Goal: Transaction & Acquisition: Subscribe to service/newsletter

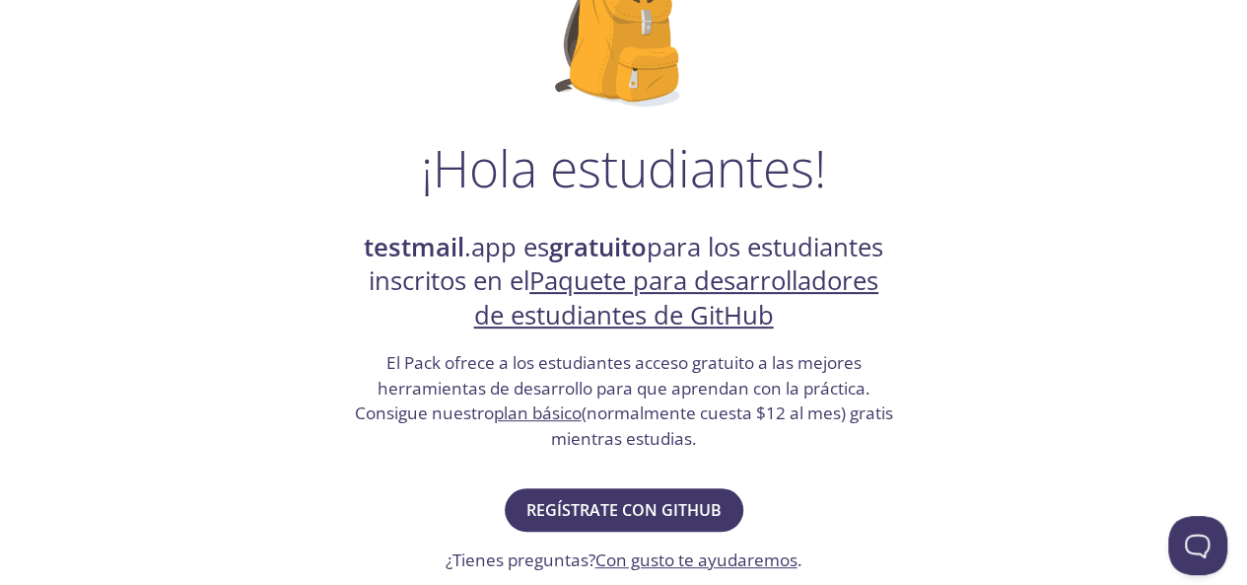
scroll to position [296, 0]
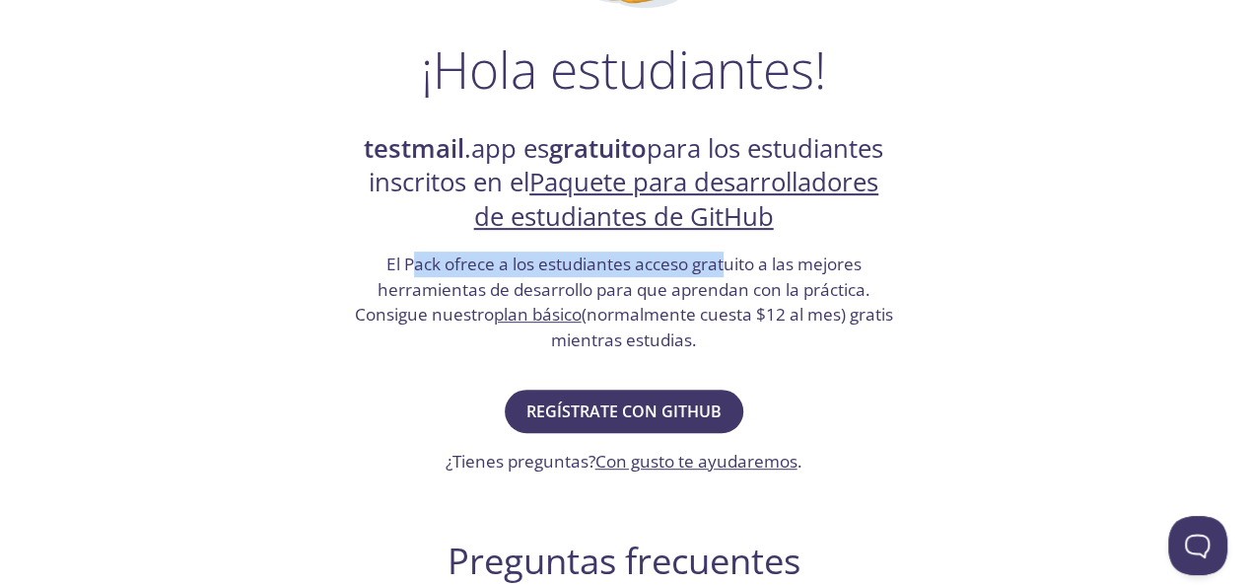
drag, startPoint x: 407, startPoint y: 257, endPoint x: 737, endPoint y: 348, distance: 342.5
click at [736, 295] on font "El Pack ofrece a los estudiantes acceso gratuito a las mejores herramientas de …" at bounding box center [613, 288] width 516 height 73
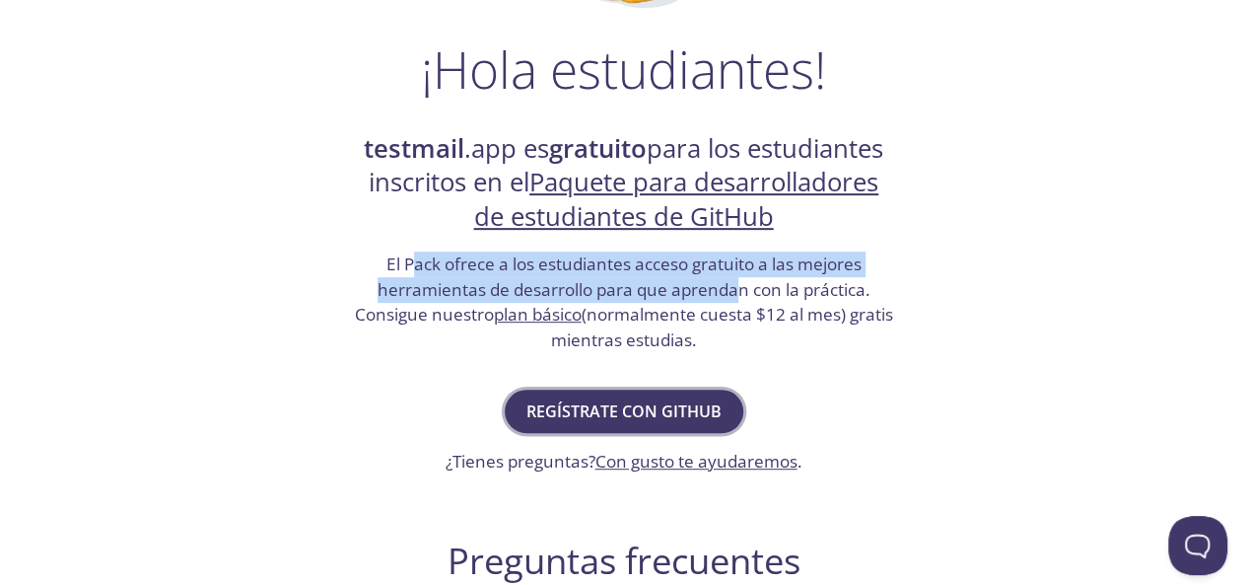
click at [677, 409] on font "Regístrate con GitHub" at bounding box center [623, 411] width 195 height 22
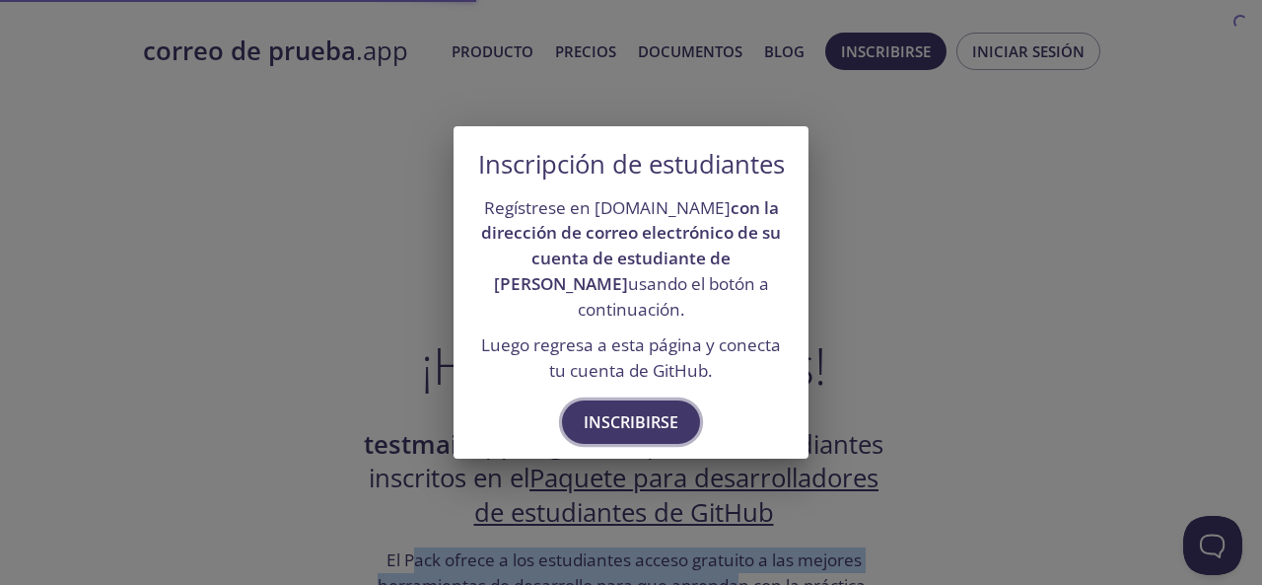
click at [638, 423] on font "Inscribirse" at bounding box center [631, 422] width 95 height 22
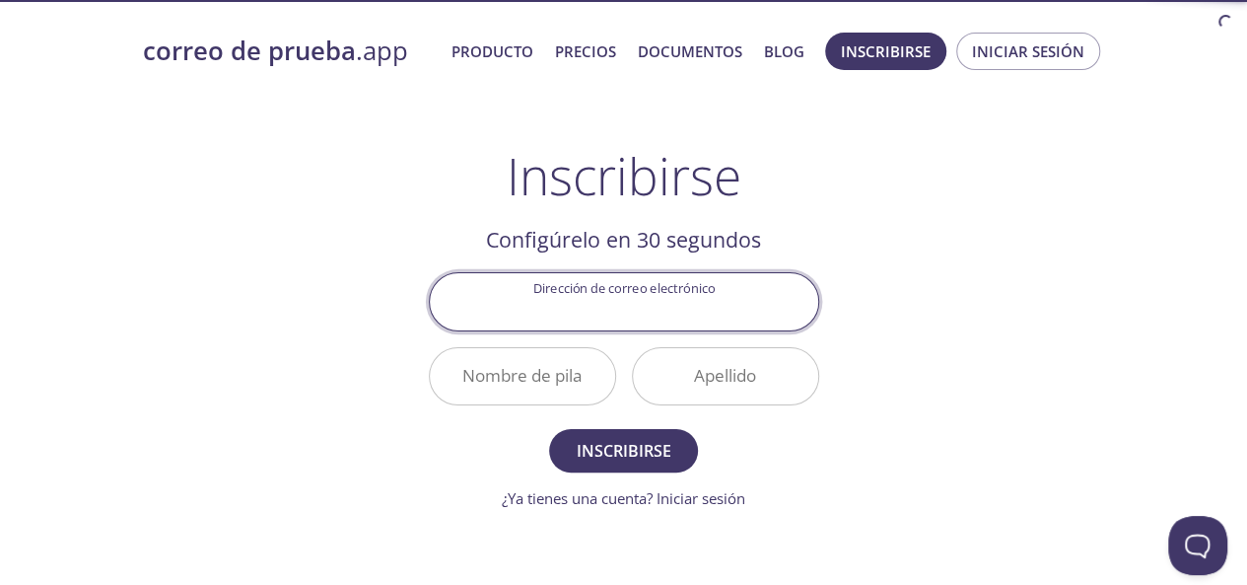
click at [569, 284] on input "Dirección de correo electrónico" at bounding box center [624, 301] width 388 height 56
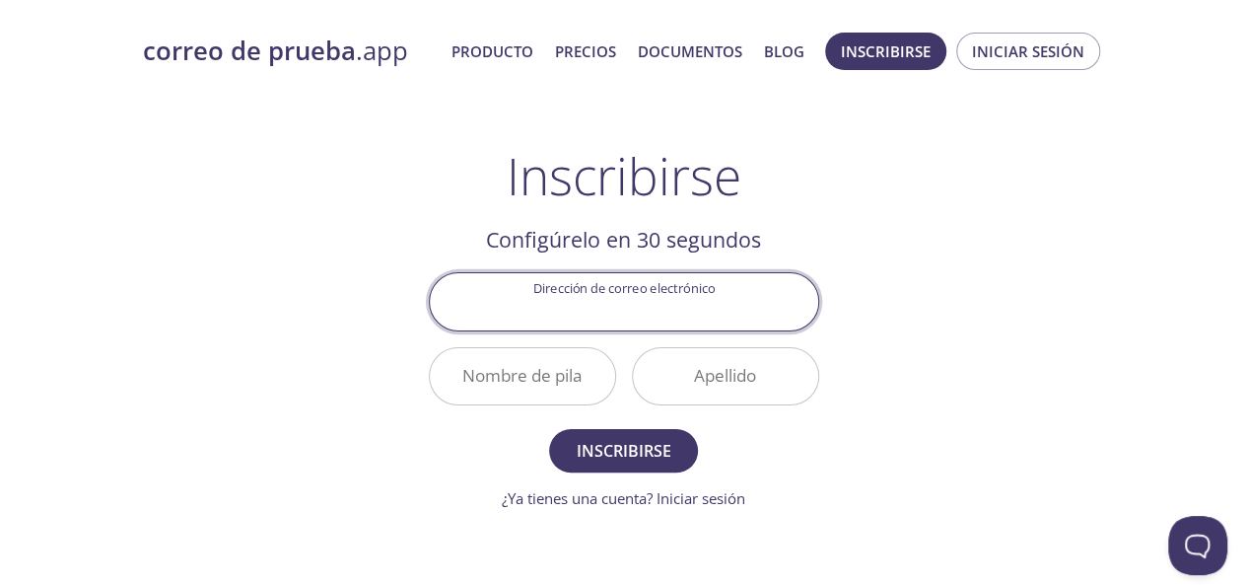
click at [629, 268] on div "Dirección de correo electrónico" at bounding box center [624, 301] width 406 height 74
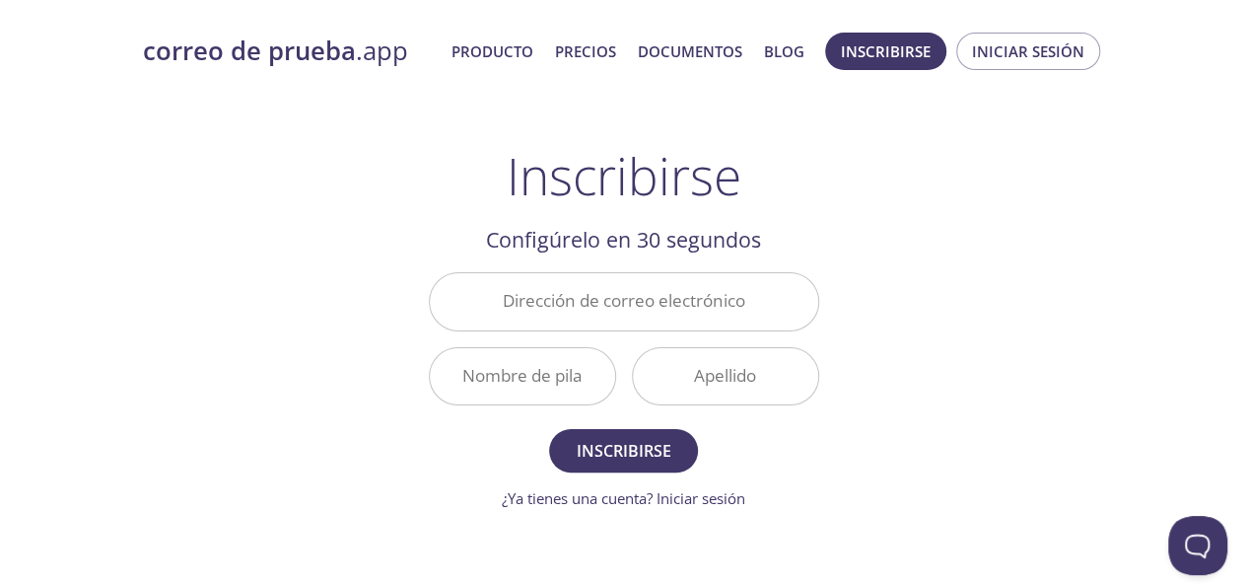
click at [624, 291] on input "Dirección de correo electrónico" at bounding box center [624, 301] width 388 height 56
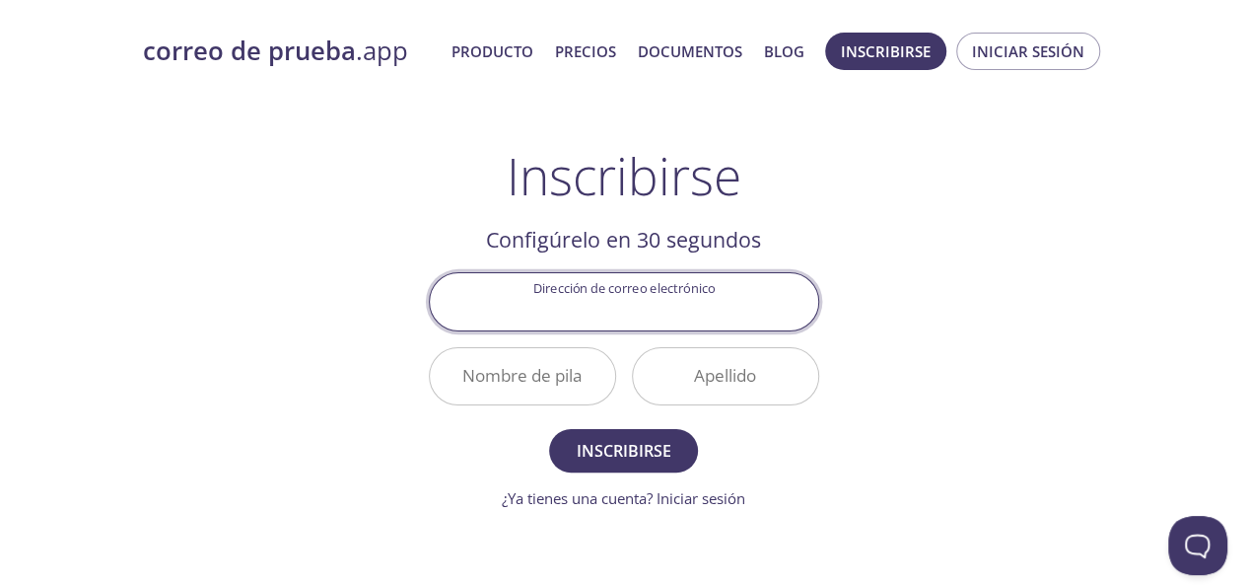
type input "[EMAIL_ADDRESS][DOMAIN_NAME]"
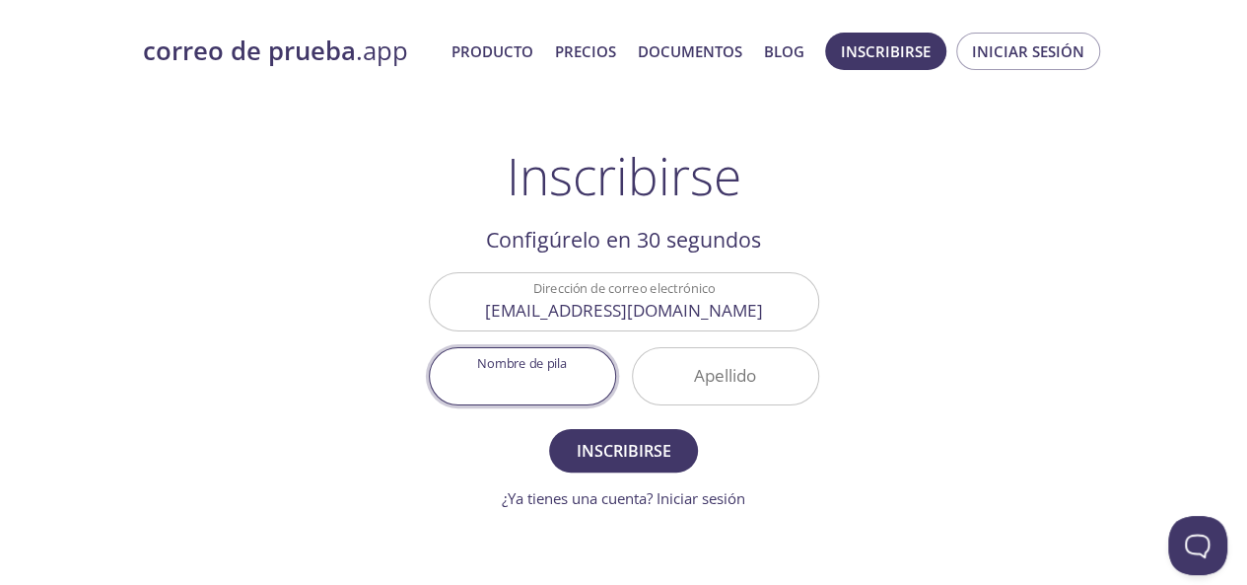
click at [554, 378] on input "Nombre de pila" at bounding box center [522, 376] width 185 height 56
type input "[PERSON_NAME]"
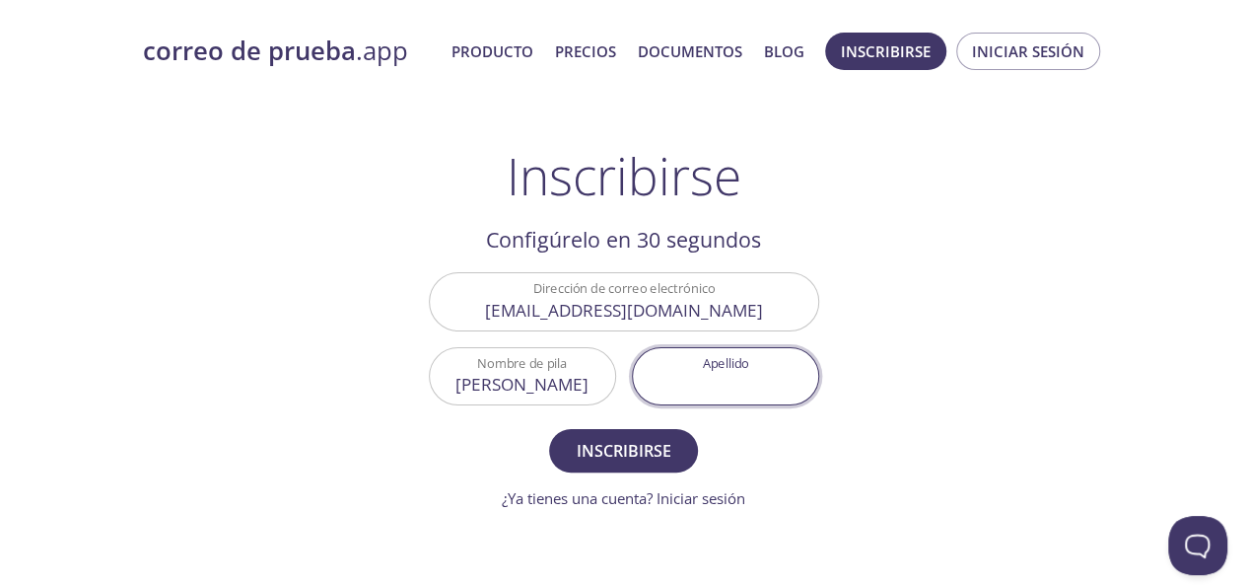
click at [663, 368] on input "Apellido" at bounding box center [725, 376] width 185 height 56
type input "[PERSON_NAME]"
click at [636, 450] on font "Inscribirse" at bounding box center [624, 451] width 95 height 22
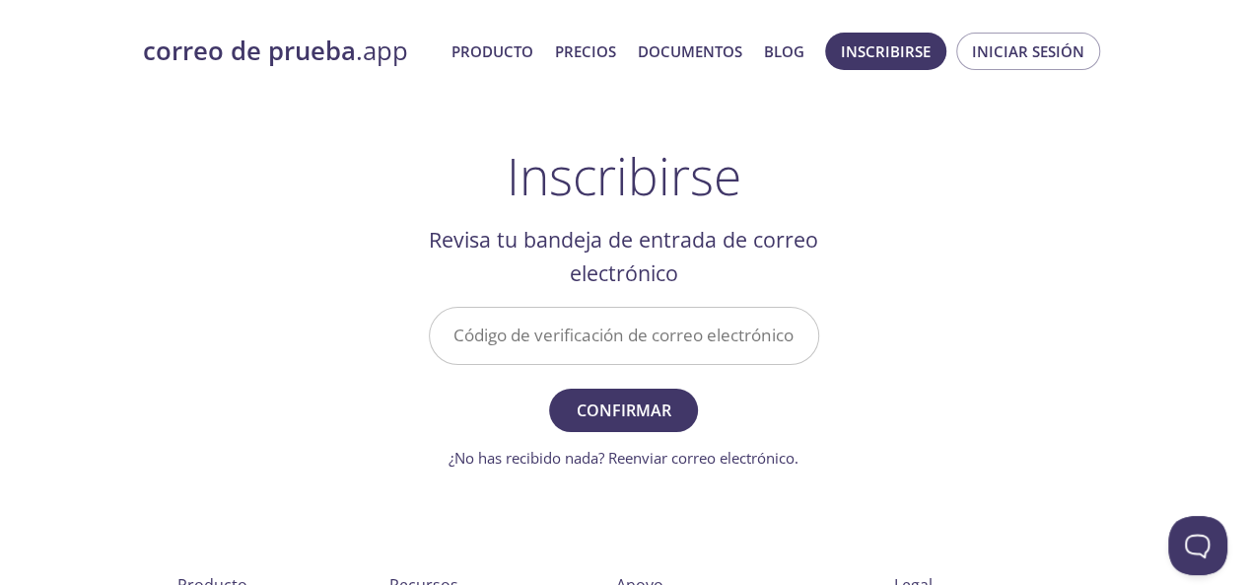
click at [665, 331] on input "Código de verificación de correo electrónico" at bounding box center [624, 336] width 388 height 56
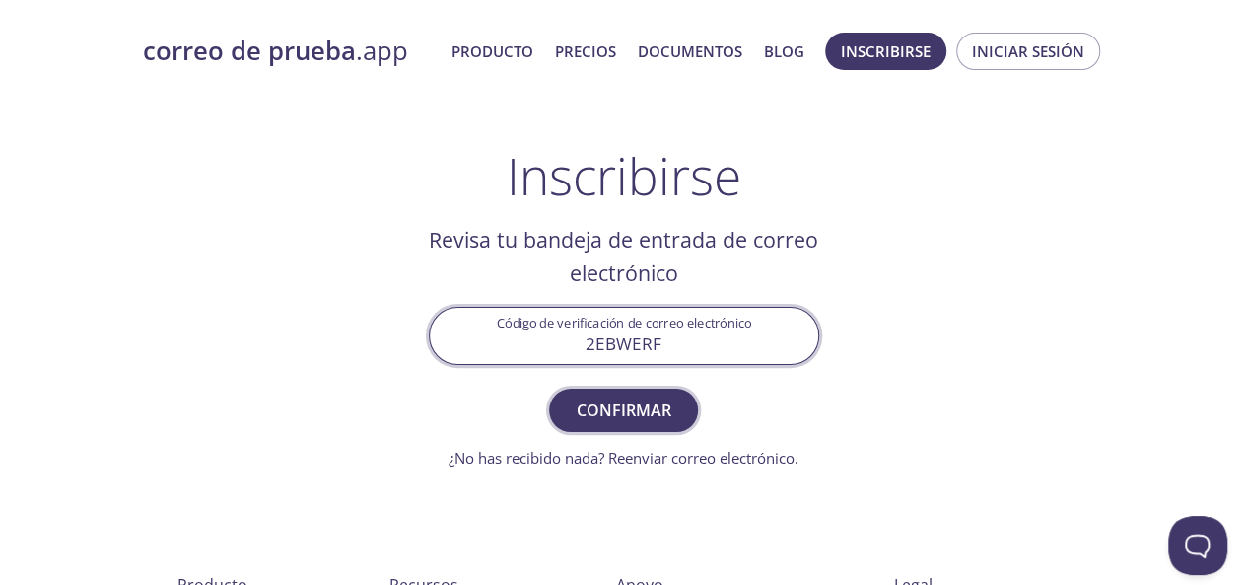
type input "2EBWERF"
click at [625, 411] on font "Confirmar" at bounding box center [624, 410] width 95 height 22
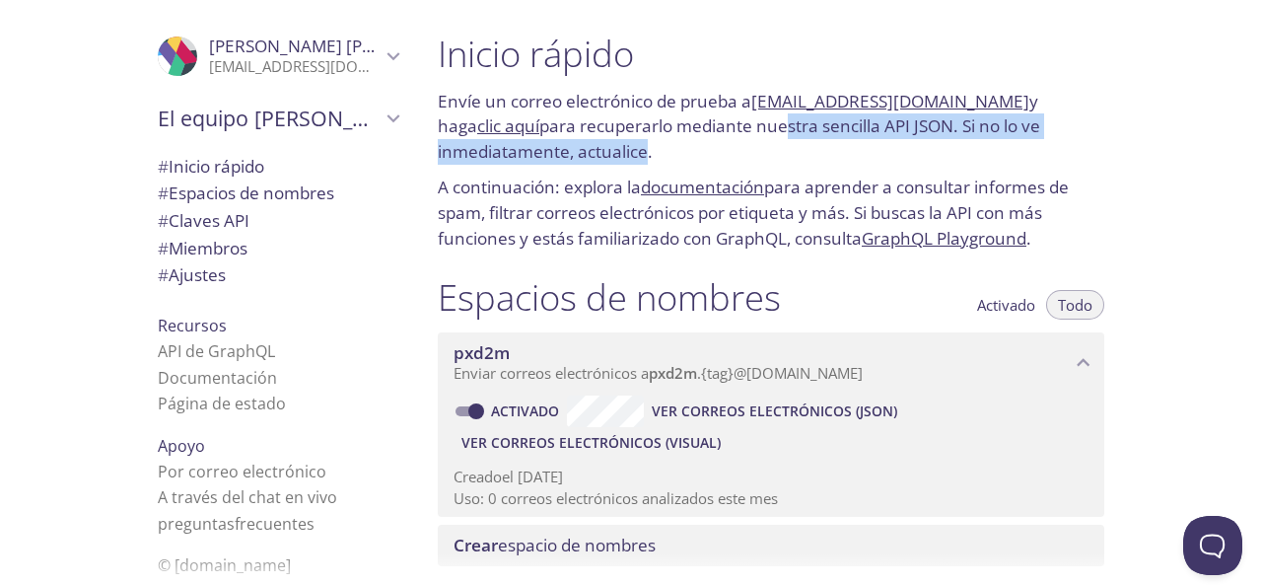
drag, startPoint x: 717, startPoint y: 129, endPoint x: 633, endPoint y: 151, distance: 86.6
click at [633, 151] on font "para recuperarlo mediante nuestra sencilla API JSON. Si no lo ve inmediatamente…" at bounding box center [739, 138] width 602 height 48
click at [629, 153] on font "para recuperarlo mediante nuestra sencilla API JSON. Si no lo ve inmediatamente…" at bounding box center [739, 138] width 602 height 48
